Goal: Transaction & Acquisition: Purchase product/service

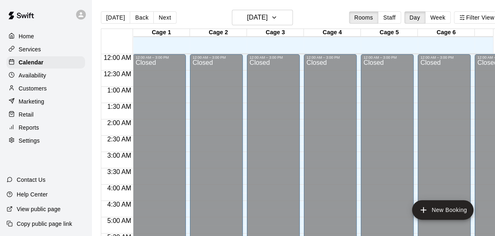
scroll to position [561, 0]
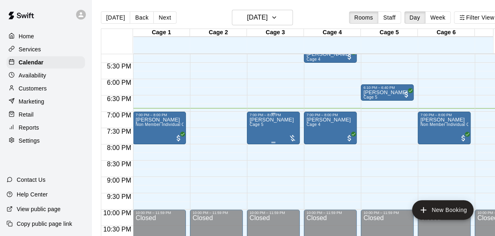
click at [280, 120] on p "[PERSON_NAME]" at bounding box center [271, 120] width 44 height 0
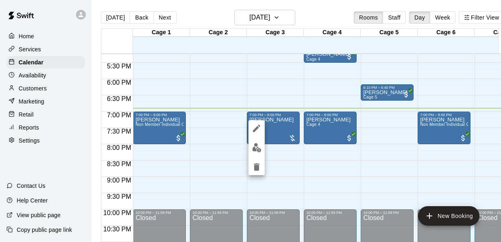
click at [312, 11] on div at bounding box center [250, 121] width 501 height 242
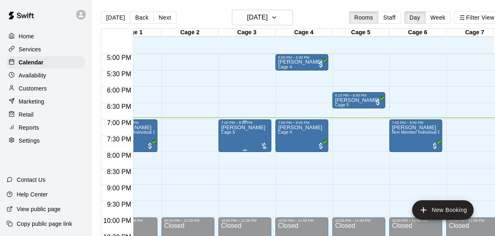
scroll to position [0, 0]
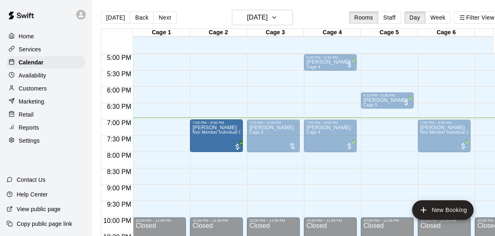
drag, startPoint x: 154, startPoint y: 134, endPoint x: 209, endPoint y: 140, distance: 56.0
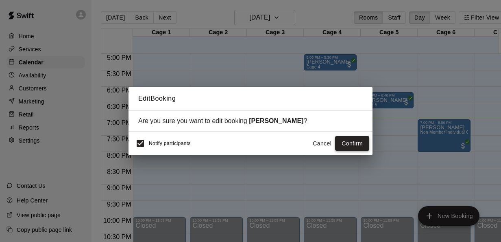
click at [347, 141] on button "Confirm" at bounding box center [352, 143] width 34 height 15
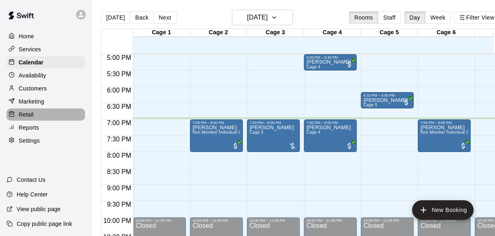
click at [45, 120] on div "Retail" at bounding box center [46, 114] width 79 height 12
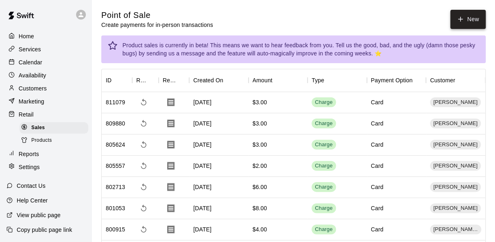
click at [475, 13] on button "New" at bounding box center [467, 19] width 35 height 19
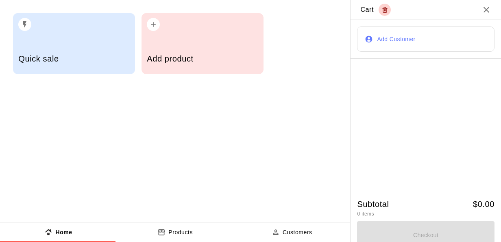
click at [423, 37] on button "Add Customer" at bounding box center [425, 38] width 137 height 25
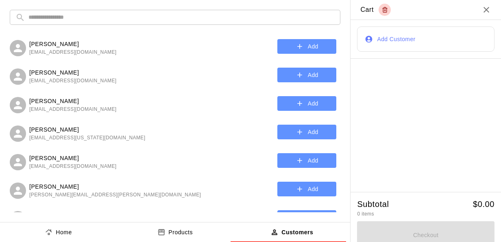
click at [308, 12] on input "text" at bounding box center [181, 17] width 306 height 15
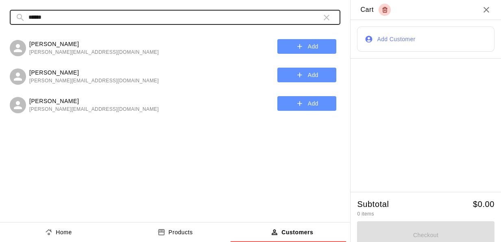
type input "******"
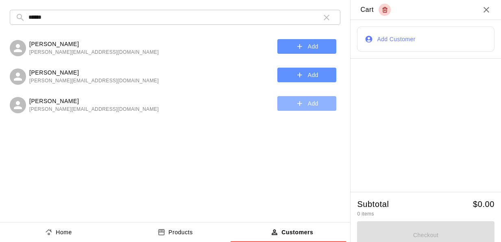
click at [292, 108] on button "Add" at bounding box center [306, 103] width 59 height 15
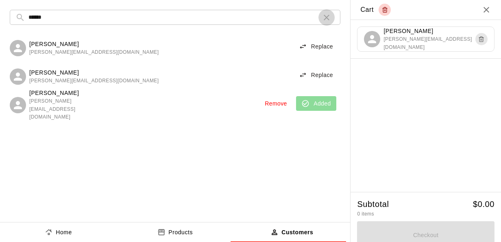
click at [324, 15] on icon "button" at bounding box center [327, 18] width 10 height 10
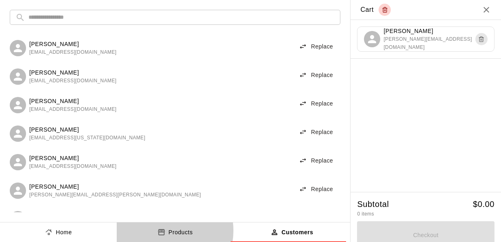
click at [159, 230] on icon "product sales tabs" at bounding box center [161, 232] width 8 height 8
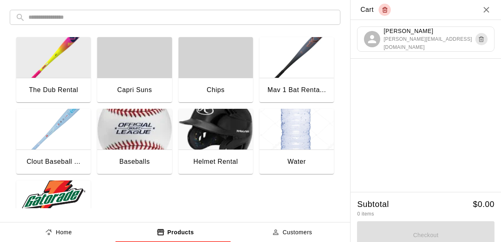
click at [82, 192] on img "button" at bounding box center [53, 200] width 74 height 41
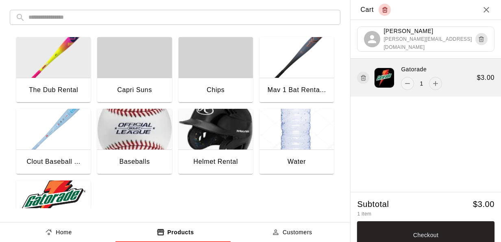
click at [434, 82] on icon "add" at bounding box center [436, 83] width 8 height 8
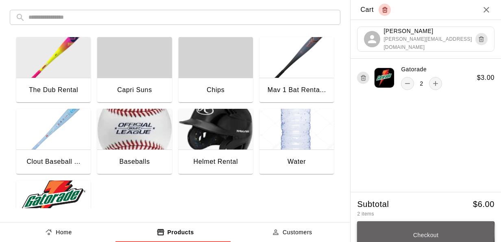
click at [397, 233] on button "Checkout" at bounding box center [425, 235] width 137 height 28
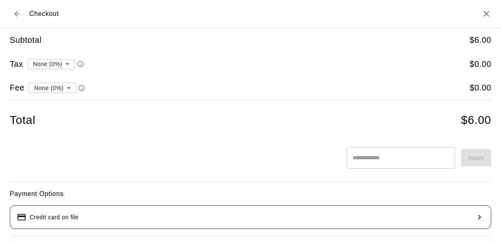
click at [460, 223] on button "Credit card on file" at bounding box center [251, 217] width 482 height 24
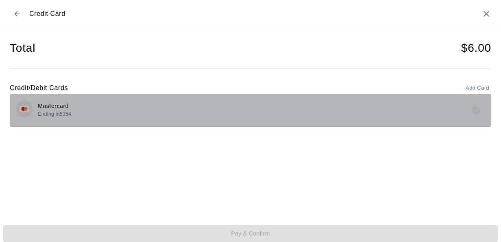
click at [284, 116] on div "Mastercard Ending in 5354" at bounding box center [250, 109] width 469 height 19
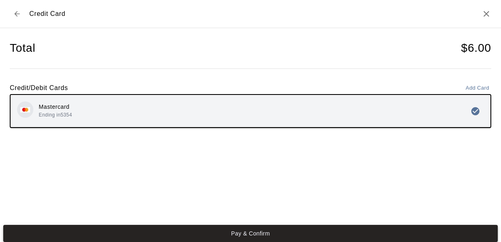
click at [260, 229] on button "Pay & Confirm" at bounding box center [250, 233] width 495 height 17
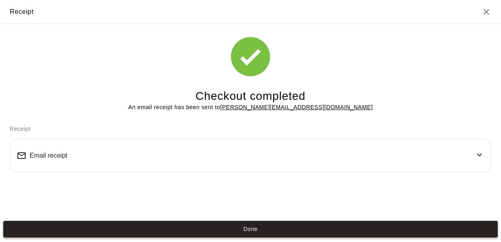
click at [273, 231] on button "Done" at bounding box center [250, 228] width 495 height 17
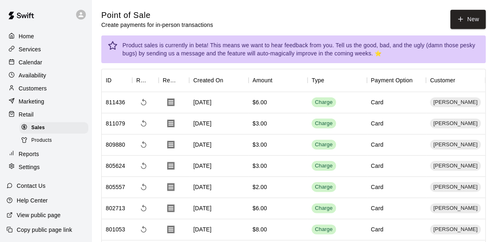
click at [37, 66] on p "Calendar" at bounding box center [31, 62] width 24 height 8
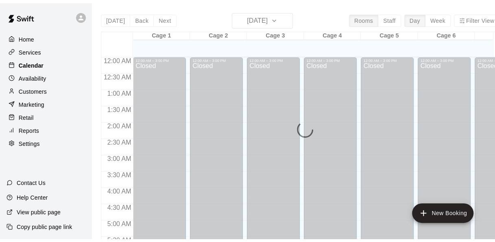
scroll to position [560, 0]
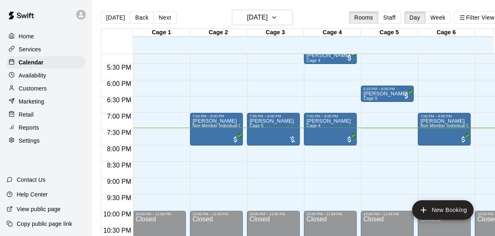
click at [64, 91] on div "Customers" at bounding box center [46, 88] width 79 height 12
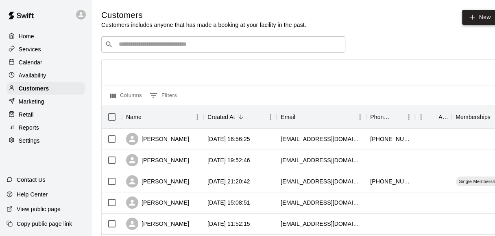
click at [474, 20] on icon at bounding box center [472, 16] width 7 height 7
select select "**"
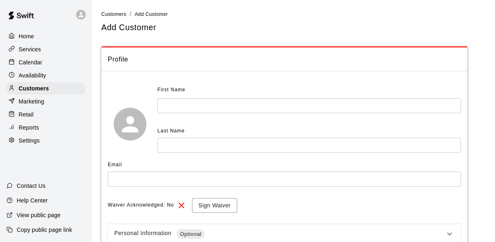
click at [258, 106] on input "text" at bounding box center [308, 105] width 303 height 15
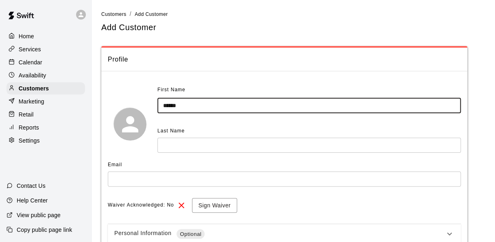
type input "******"
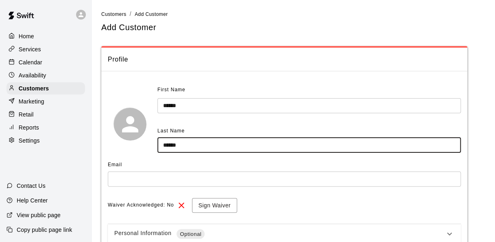
type input "******"
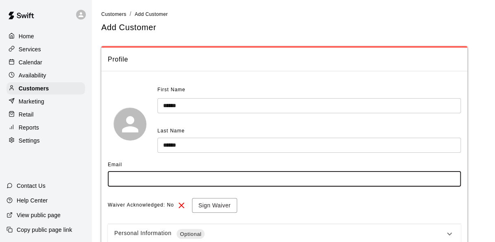
click at [186, 181] on input "text" at bounding box center [284, 178] width 353 height 15
type input "**********"
click at [213, 203] on button "Sign Waiver" at bounding box center [214, 205] width 45 height 15
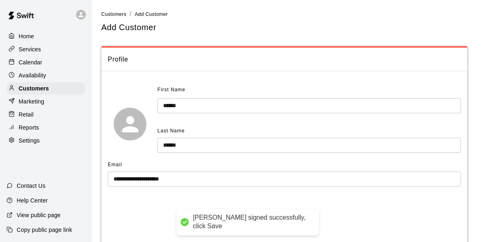
scroll to position [68, 0]
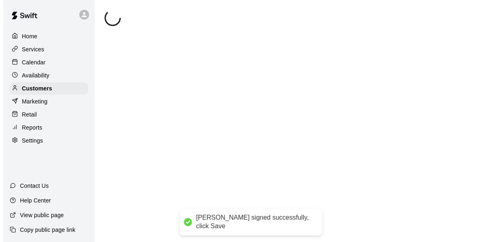
scroll to position [0, 0]
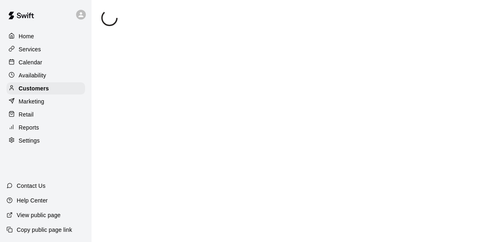
select select "**"
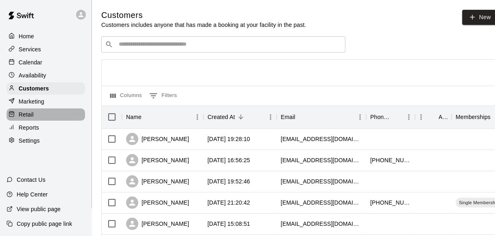
click at [28, 118] on p "Retail" at bounding box center [26, 114] width 15 height 8
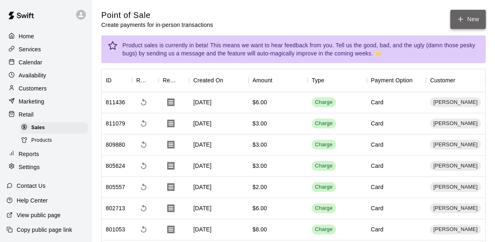
click at [464, 20] on icon "button" at bounding box center [460, 18] width 7 height 7
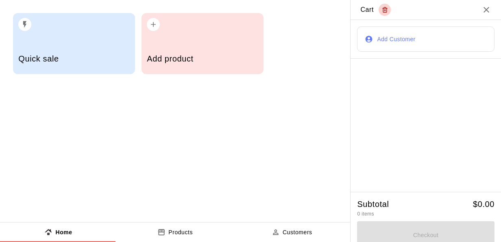
click at [474, 11] on h2 "Cart" at bounding box center [426, 10] width 151 height 20
click at [487, 8] on h2 "Cart" at bounding box center [426, 10] width 151 height 20
click at [482, 11] on icon "Close" at bounding box center [487, 10] width 10 height 10
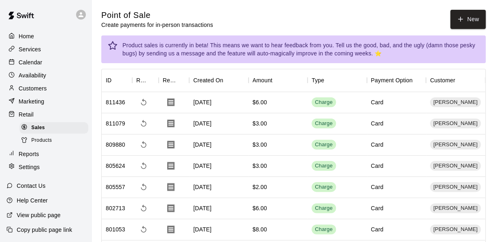
click at [47, 93] on div "Customers" at bounding box center [46, 88] width 79 height 12
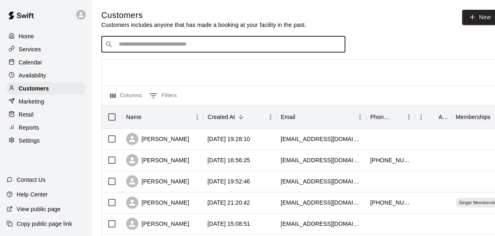
click at [191, 43] on input "Search customers by name or email" at bounding box center [228, 44] width 225 height 8
type input "******"
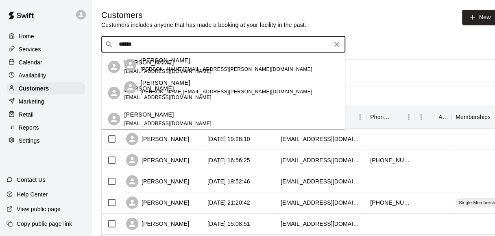
click at [179, 67] on div "[PERSON_NAME] [PERSON_NAME][EMAIL_ADDRESS][DOMAIN_NAME]" at bounding box center [167, 66] width 87 height 17
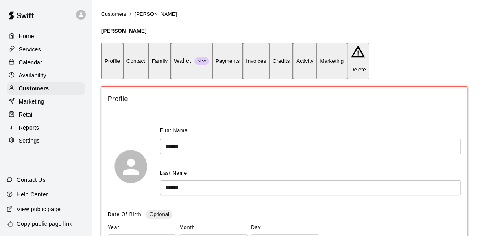
click at [243, 44] on button "Payments" at bounding box center [227, 61] width 31 height 36
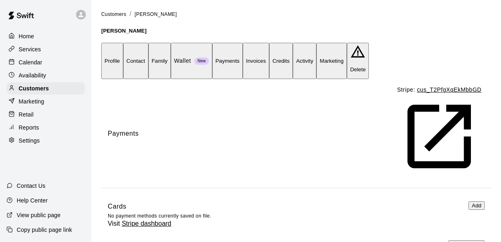
click at [469, 201] on button "Add" at bounding box center [477, 205] width 16 height 9
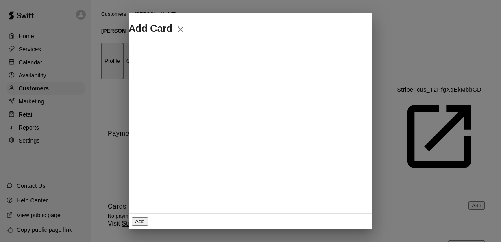
scroll to position [113, 0]
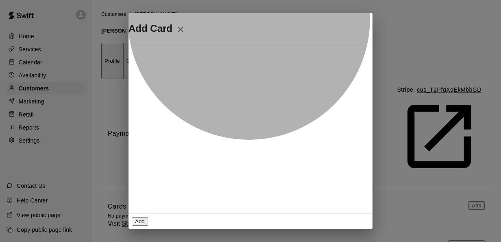
click at [148, 217] on button "Add" at bounding box center [140, 221] width 16 height 9
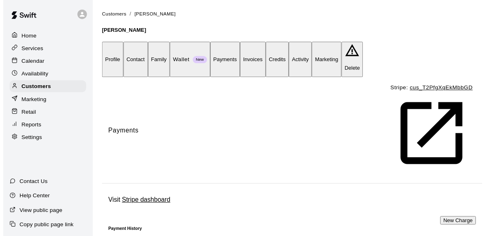
scroll to position [0, 0]
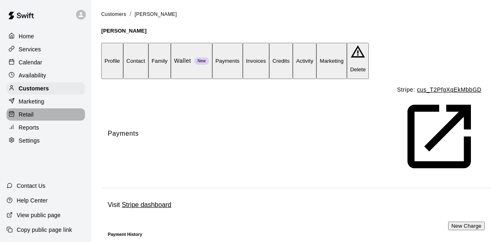
click at [44, 116] on div "Retail" at bounding box center [46, 114] width 79 height 12
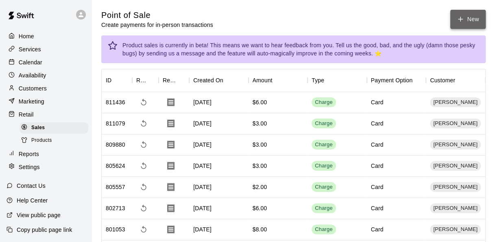
click at [460, 22] on icon "button" at bounding box center [460, 18] width 7 height 7
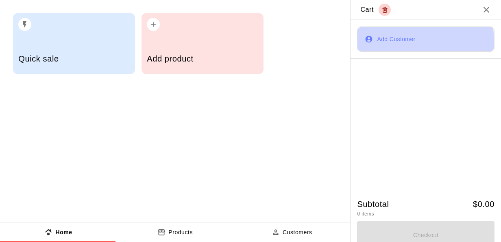
click at [359, 43] on button "Add Customer" at bounding box center [425, 38] width 137 height 25
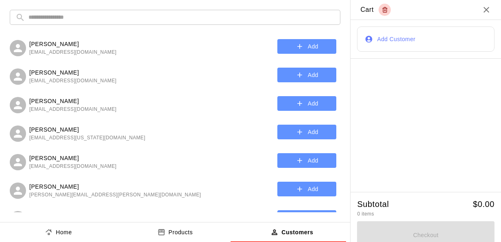
click at [257, 10] on input "text" at bounding box center [181, 17] width 306 height 15
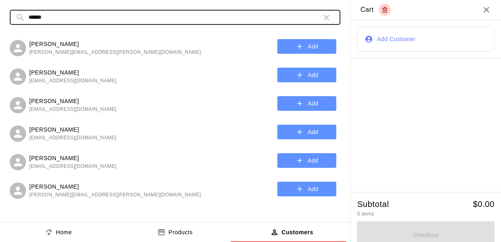
type input "******"
click at [298, 158] on icon "button" at bounding box center [300, 160] width 8 height 8
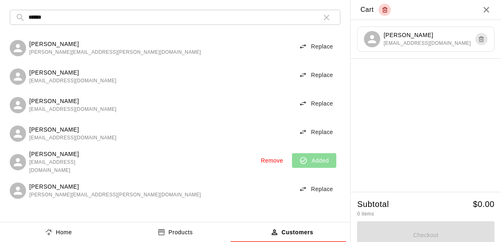
click at [322, 20] on icon "button" at bounding box center [327, 18] width 10 height 10
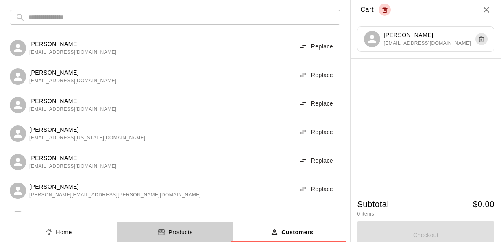
click at [169, 229] on p "Products" at bounding box center [180, 232] width 24 height 9
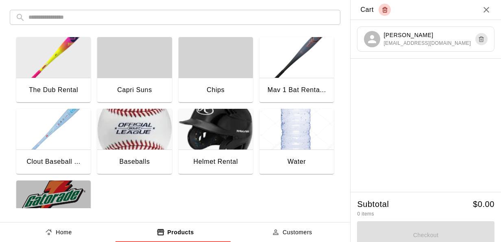
click at [82, 188] on img "button" at bounding box center [53, 200] width 74 height 41
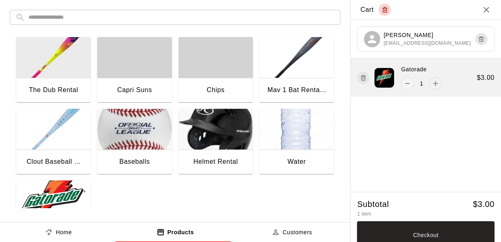
click at [432, 84] on icon "add" at bounding box center [436, 83] width 8 height 8
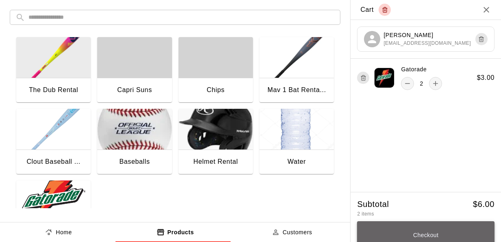
click at [408, 231] on button "Checkout" at bounding box center [425, 235] width 137 height 28
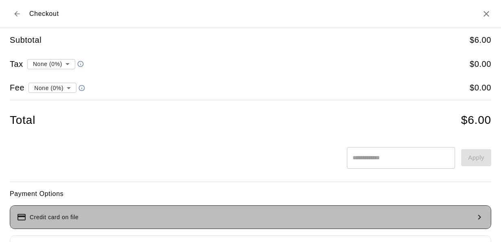
click at [402, 213] on button "Credit card on file" at bounding box center [251, 217] width 482 height 24
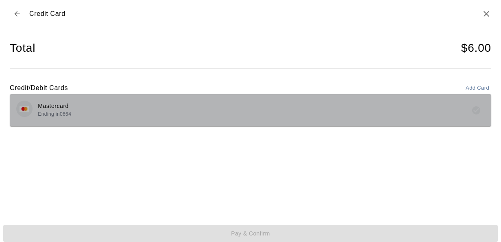
click at [461, 104] on div "Mastercard Ending in 0664" at bounding box center [250, 109] width 469 height 19
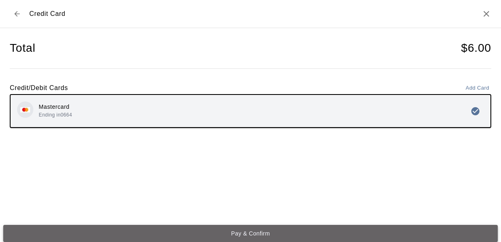
click at [321, 229] on button "Pay & Confirm" at bounding box center [250, 233] width 495 height 17
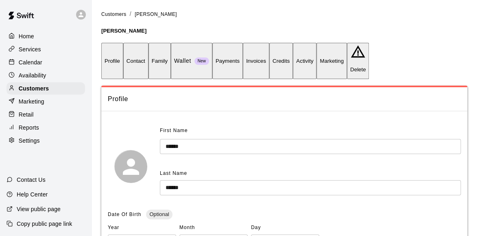
click at [25, 64] on p "Calendar" at bounding box center [31, 62] width 24 height 8
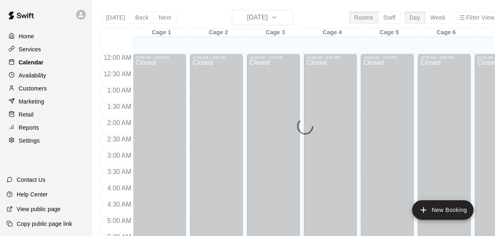
scroll to position [560, 0]
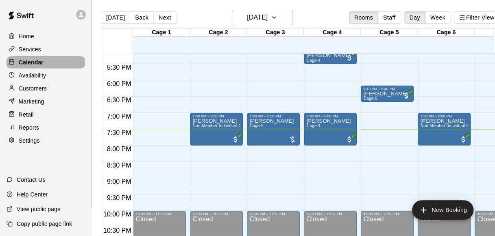
click at [25, 64] on p "Calendar" at bounding box center [31, 62] width 25 height 8
